Goal: Navigation & Orientation: Find specific page/section

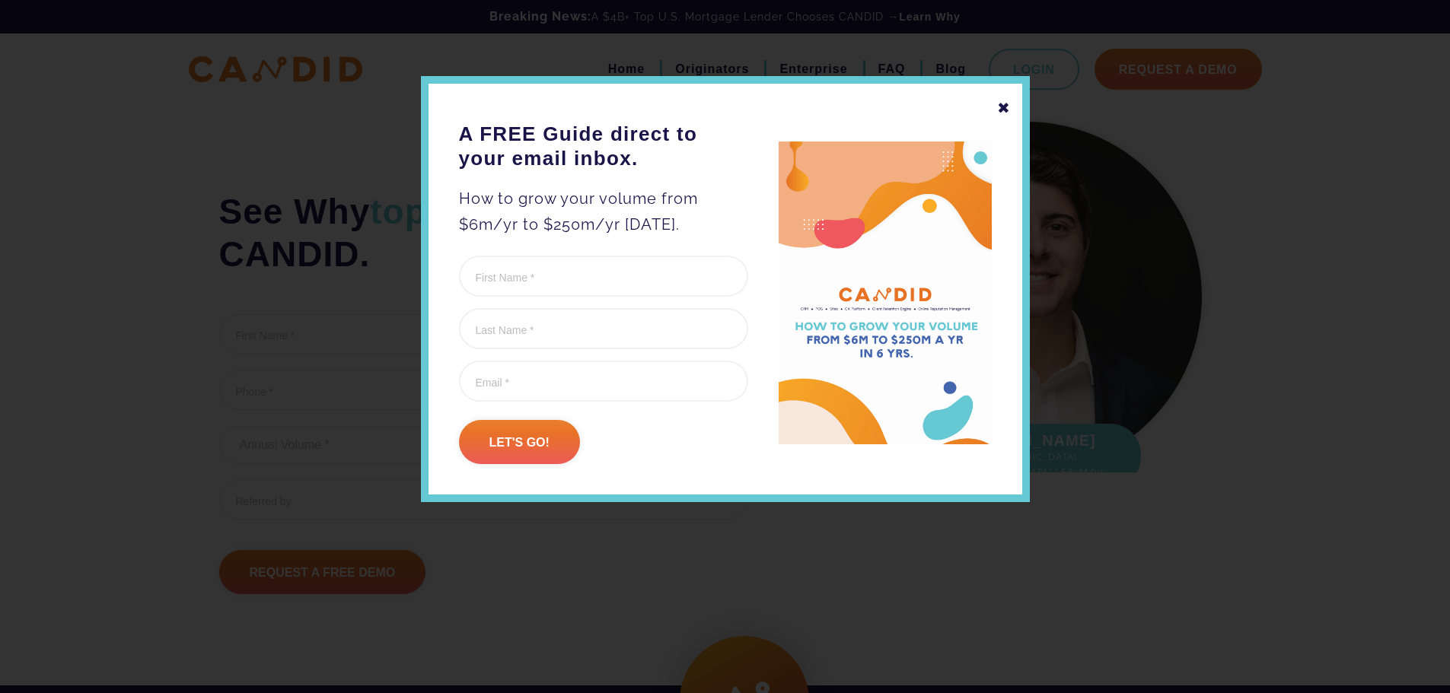
click at [1002, 104] on div "✖" at bounding box center [1004, 108] width 14 height 26
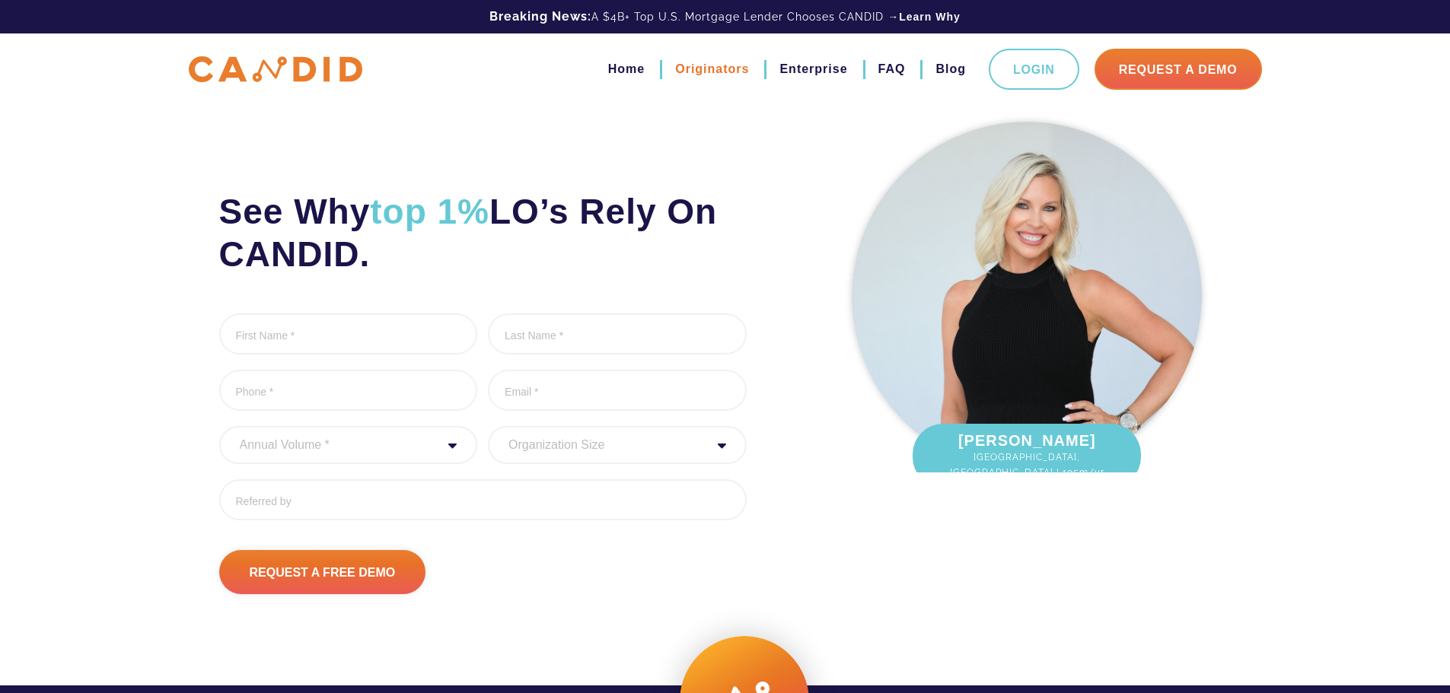
click at [720, 71] on link "Originators" at bounding box center [712, 69] width 74 height 26
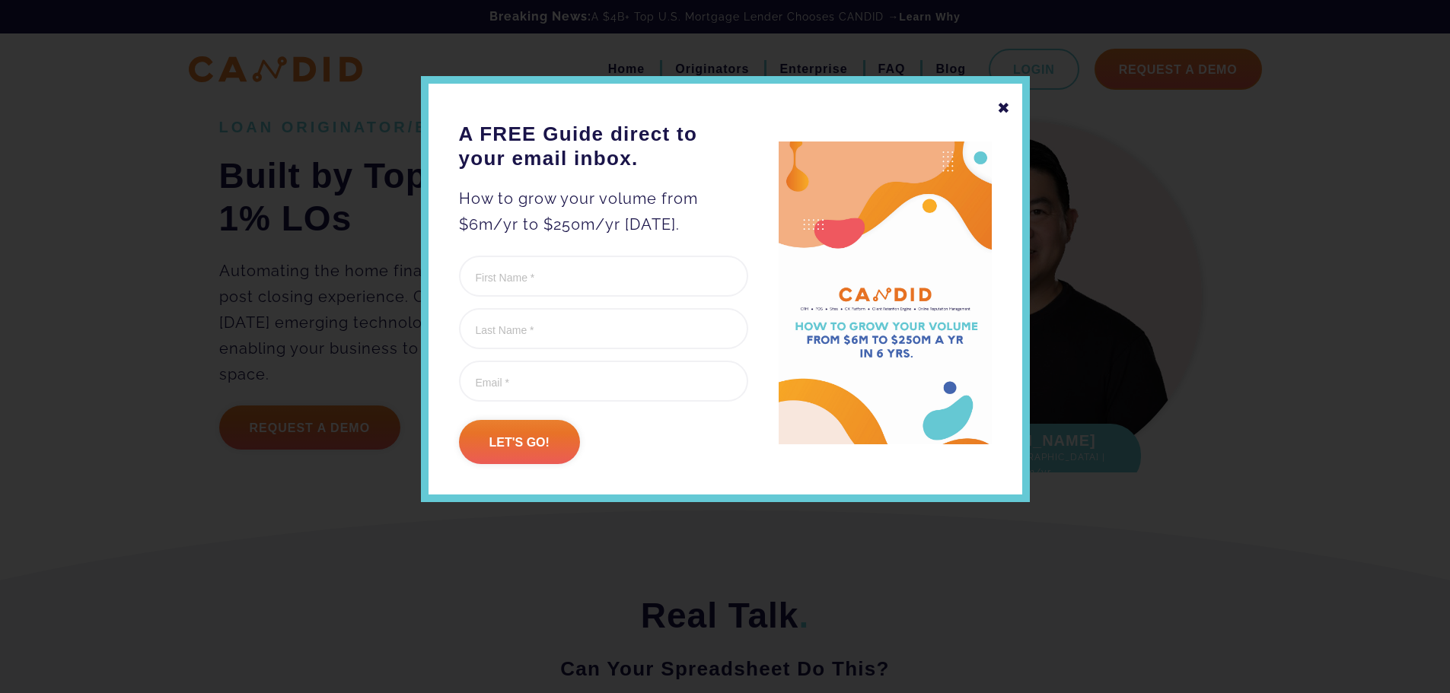
click at [1001, 109] on div "✖" at bounding box center [1004, 108] width 14 height 26
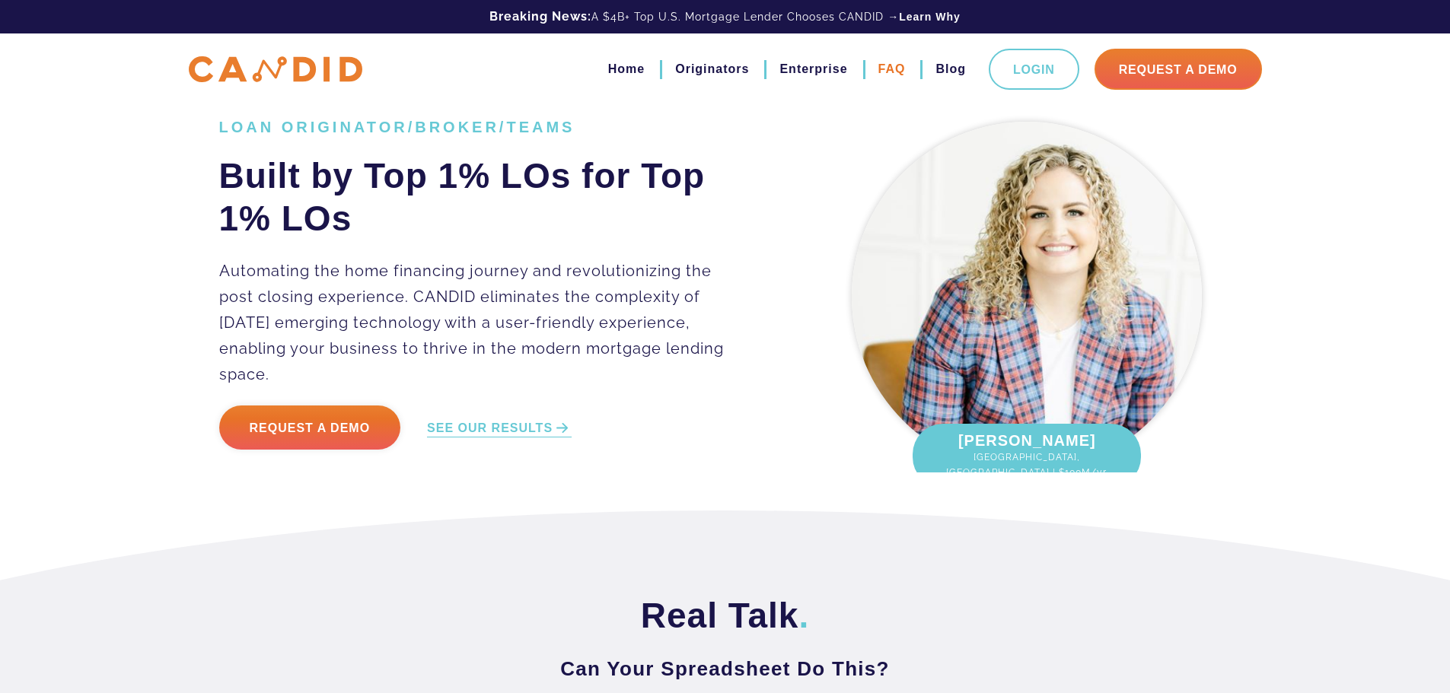
click at [900, 72] on link "FAQ" at bounding box center [891, 69] width 27 height 26
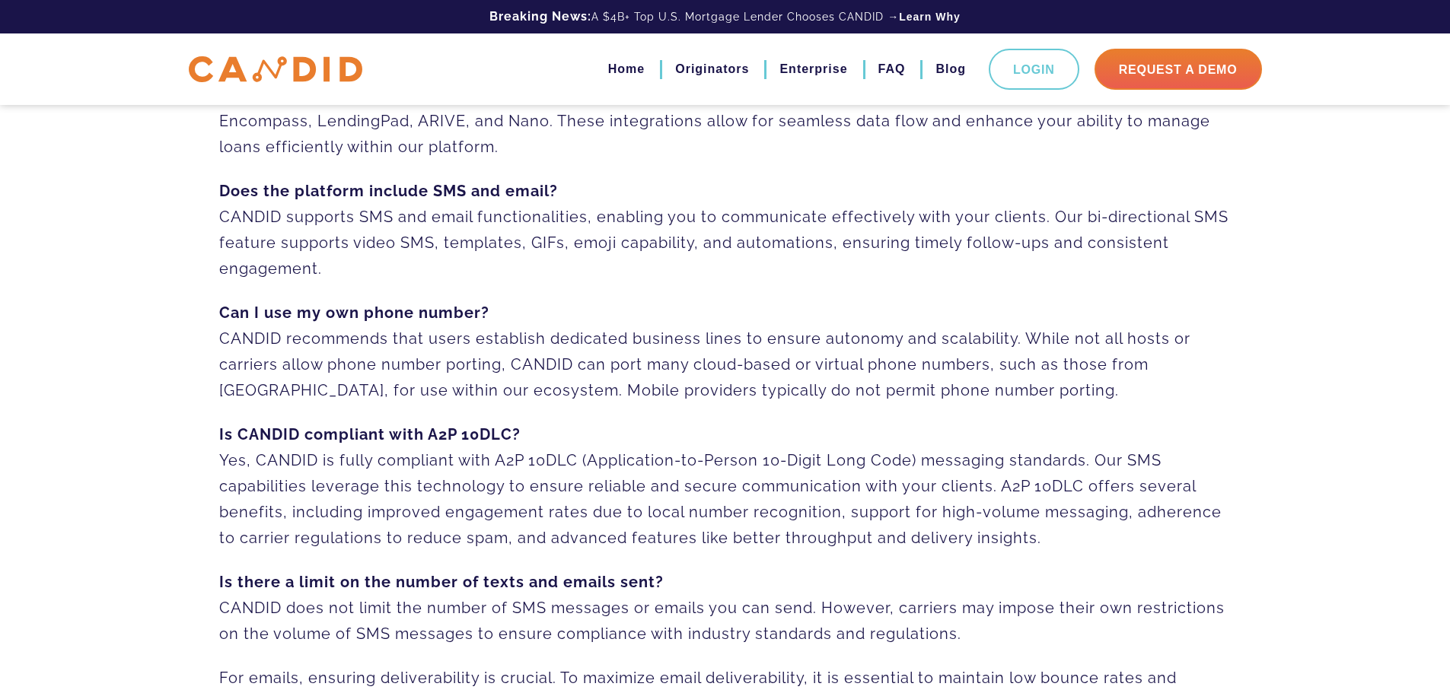
scroll to position [417, 0]
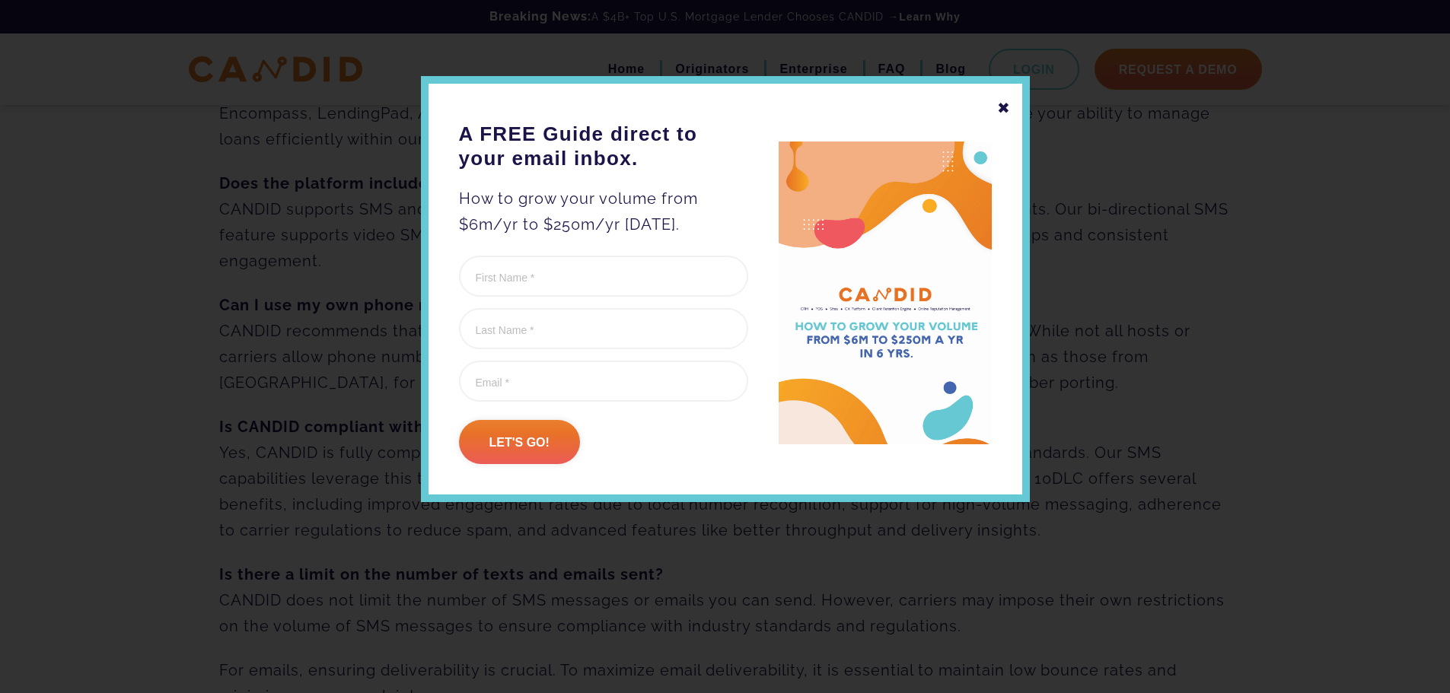
click at [1008, 111] on div "✖" at bounding box center [1004, 108] width 14 height 26
